Goal: Transaction & Acquisition: Purchase product/service

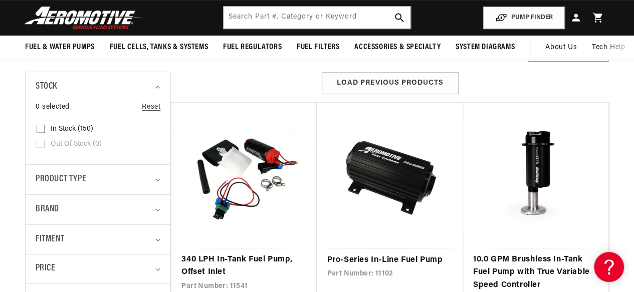
scroll to position [0, 397]
click at [497, 86] on div "Load Previous Products" at bounding box center [390, 83] width 438 height 23
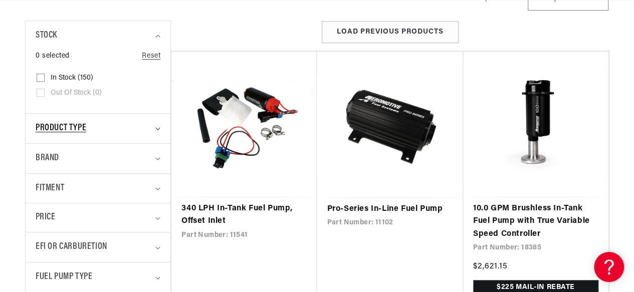
click at [158, 128] on icon "Product type (0 selected)" at bounding box center [157, 128] width 5 height 3
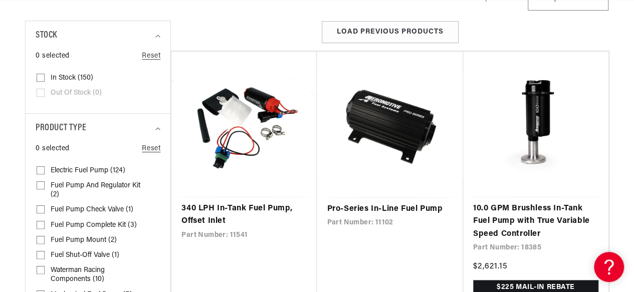
click at [100, 168] on span "Electric Fuel Pump (124)" at bounding box center [88, 170] width 75 height 9
click at [45, 169] on input "Electric Fuel Pump (124) Electric Fuel Pump (124 products)" at bounding box center [41, 173] width 8 height 8
checkbox input "true"
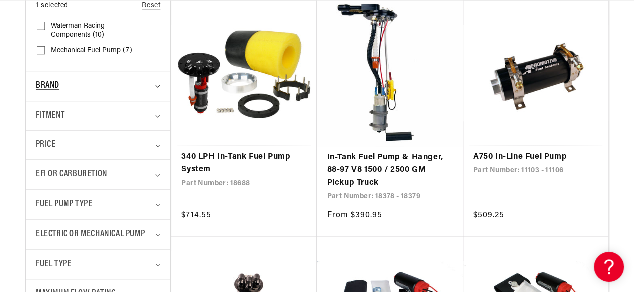
scroll to position [480, 0]
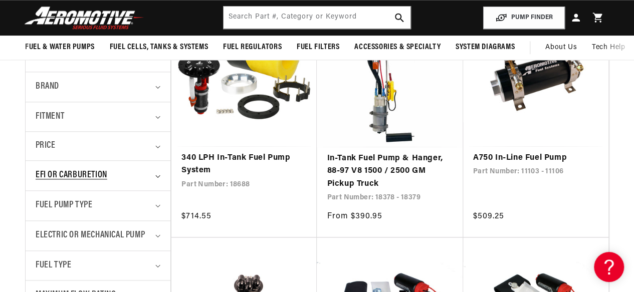
click at [89, 174] on span "EFI or Carburetion" at bounding box center [72, 176] width 72 height 15
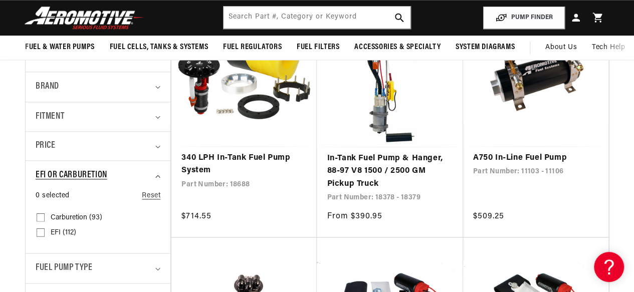
scroll to position [0, 0]
click at [79, 216] on span "Carburetion (93)" at bounding box center [77, 218] width 52 height 9
click at [45, 216] on input "Carburetion (93) Carburetion (93 products)" at bounding box center [41, 220] width 8 height 8
checkbox input "true"
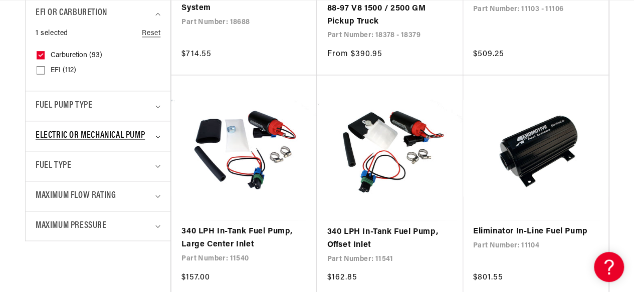
scroll to position [0, 397]
click at [84, 133] on span "Electric or Mechanical Pump" at bounding box center [90, 136] width 109 height 15
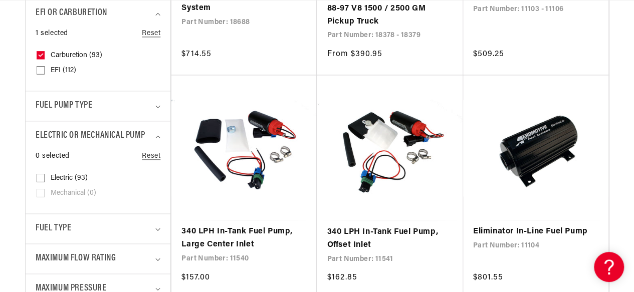
click at [40, 177] on input "Electric (93) Electric (93 products)" at bounding box center [41, 180] width 8 height 8
checkbox input "true"
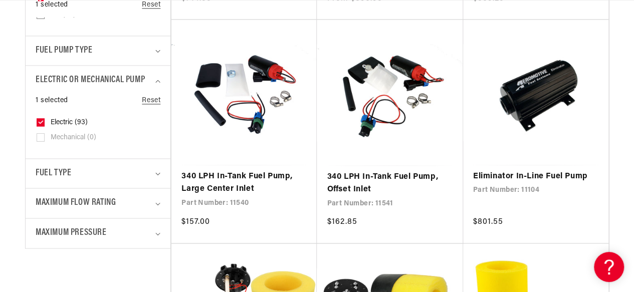
scroll to position [738, 0]
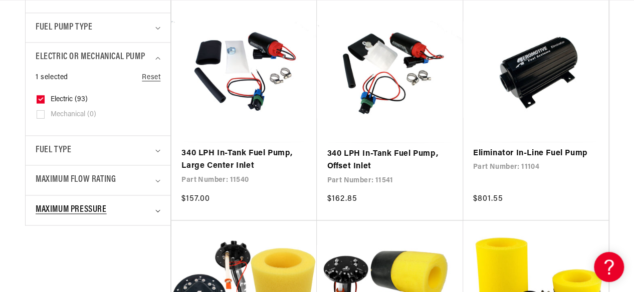
click at [60, 207] on span "Maximum Pressure" at bounding box center [71, 210] width 71 height 15
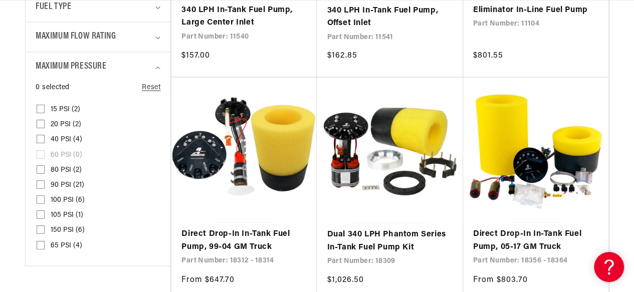
scroll to position [882, 0]
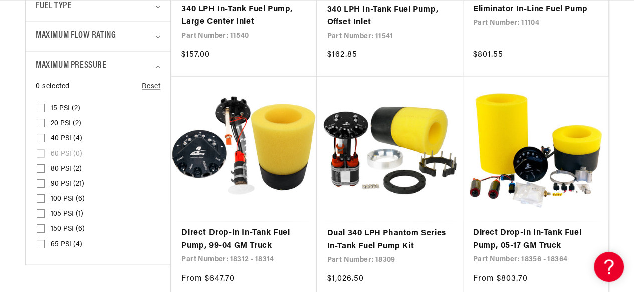
click at [41, 108] on input "15 PSI (2) 15 PSI (2 products)" at bounding box center [41, 110] width 8 height 8
checkbox input "true"
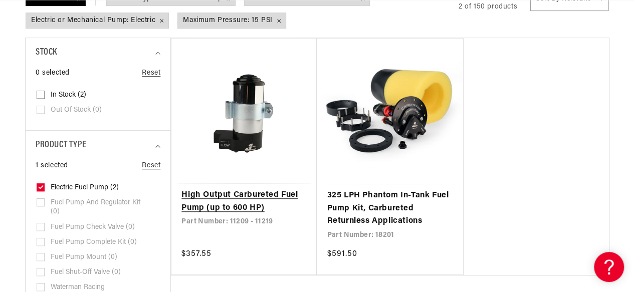
scroll to position [0, 28]
click at [252, 192] on link "High Output Carbureted Fuel Pump (up to 600 HP)" at bounding box center [244, 202] width 125 height 26
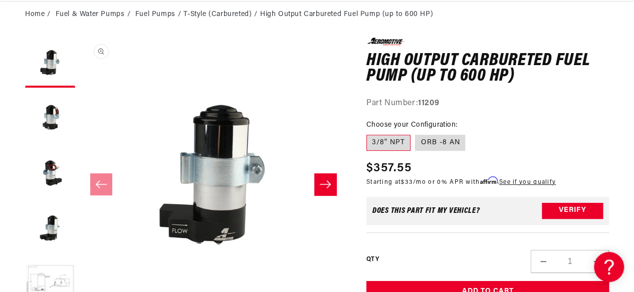
scroll to position [0, 397]
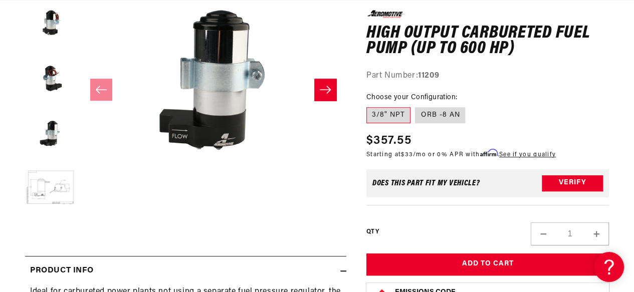
click at [458, 196] on div "Does This part fit My vehicle? Verify" at bounding box center [488, 183] width 243 height 28
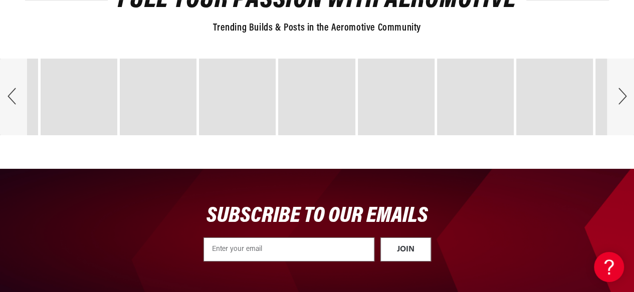
scroll to position [0, 0]
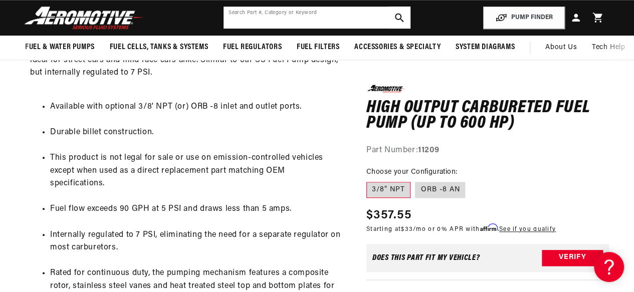
click at [299, 20] on input "text" at bounding box center [317, 18] width 187 height 22
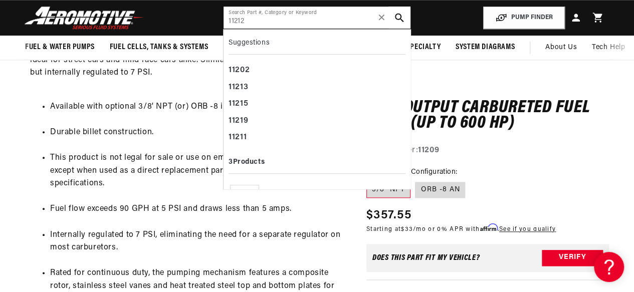
type input "11212"
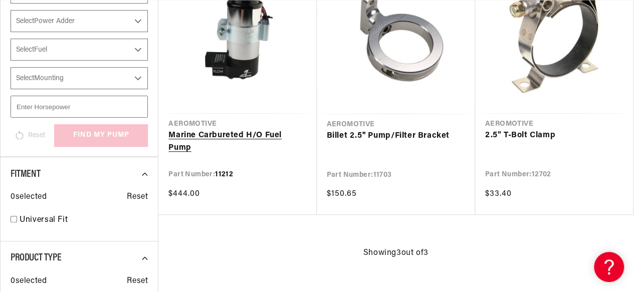
scroll to position [0, 397]
click at [245, 134] on link "Marine Carbureted H/O Fuel Pump" at bounding box center [238, 142] width 138 height 26
click at [527, 133] on link "2.5" T-Bolt Clamp" at bounding box center [554, 135] width 138 height 13
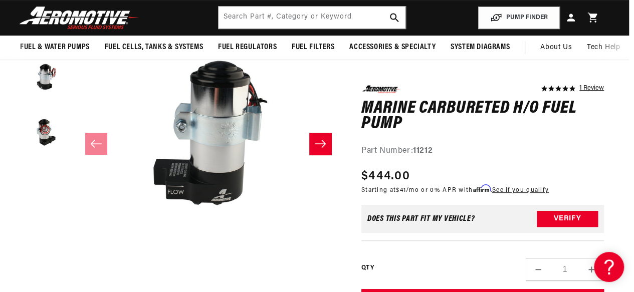
scroll to position [0, 1]
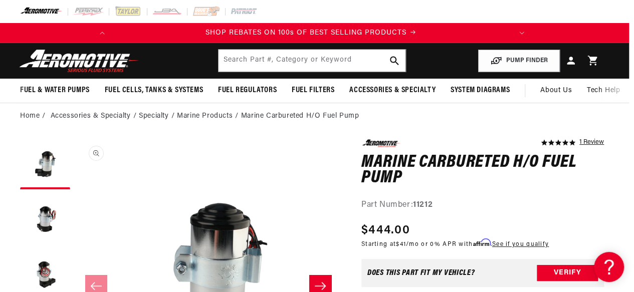
drag, startPoint x: 402, startPoint y: 203, endPoint x: 276, endPoint y: 177, distance: 128.2
